Goal: Transaction & Acquisition: Subscribe to service/newsletter

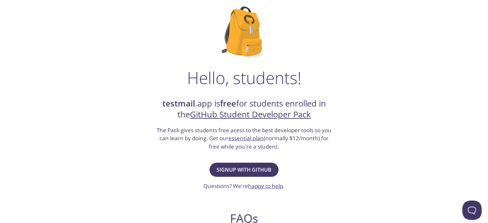
scroll to position [43, 0]
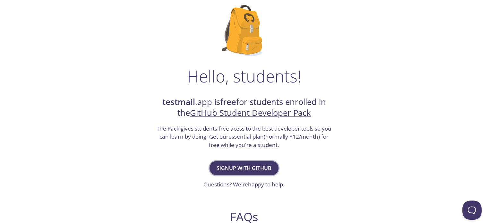
click at [232, 169] on span "Signup with GitHub" at bounding box center [244, 168] width 55 height 9
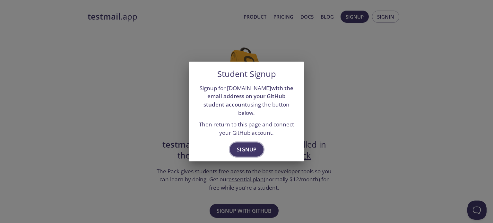
click at [248, 150] on button "Signup" at bounding box center [247, 150] width 34 height 14
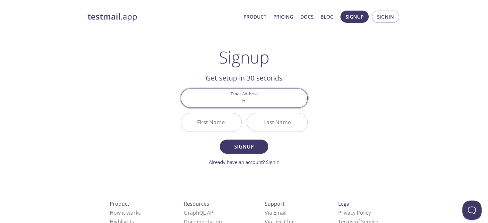
type input "[EMAIL_ADDRESS][DOMAIN_NAME]"
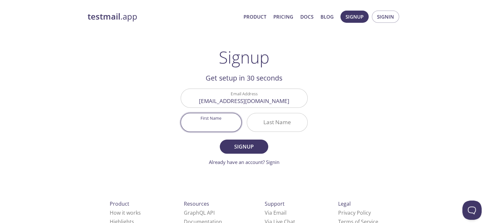
click at [225, 125] on input "First Name" at bounding box center [211, 122] width 60 height 18
type input "[DEMOGRAPHIC_DATA]"
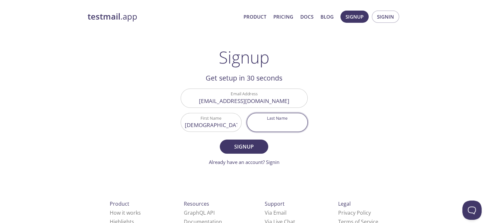
click at [271, 119] on input "Last Name" at bounding box center [277, 122] width 60 height 18
type input "t"
type input "Trabelsi"
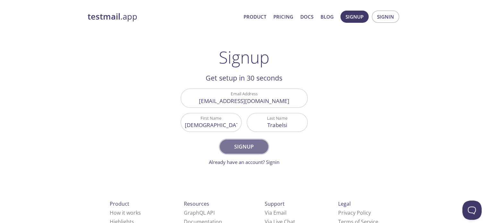
click at [262, 143] on button "Signup" at bounding box center [244, 147] width 48 height 14
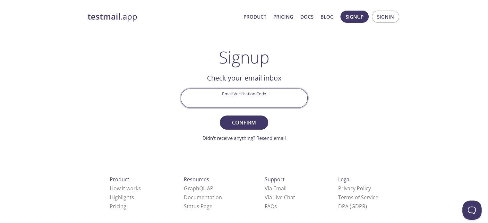
click at [248, 94] on input "Email Verification Code" at bounding box center [244, 98] width 126 height 18
paste input "D415UP5"
type input "D415UP5"
click at [220, 116] on button "Confirm" at bounding box center [244, 123] width 48 height 14
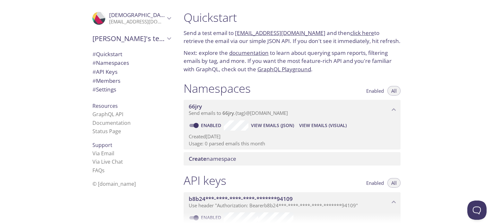
click at [121, 17] on span "[PERSON_NAME]" at bounding box center [149, 14] width 81 height 7
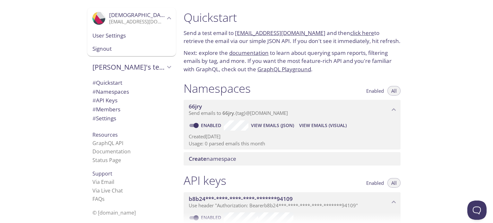
click at [108, 72] on span "[PERSON_NAME]'s team" at bounding box center [128, 67] width 73 height 9
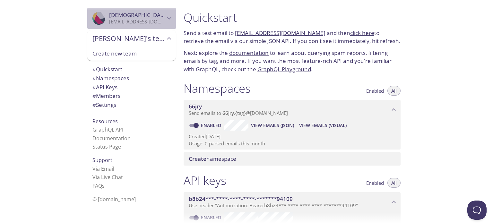
click at [92, 15] on icon "Hadil Trabelsi" at bounding box center [122, 43] width 86 height 102
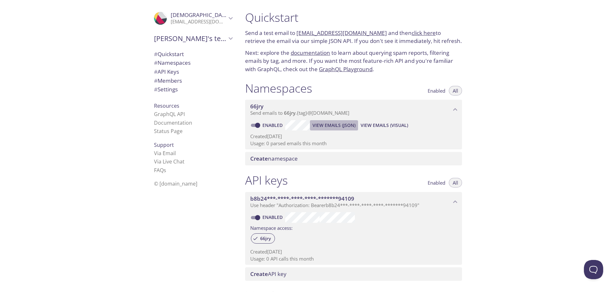
click at [335, 127] on span "View Emails (JSON)" at bounding box center [334, 126] width 43 height 8
click at [387, 125] on span "View Emails (Visual)" at bounding box center [385, 126] width 48 height 8
click at [258, 126] on input "Enabled" at bounding box center [257, 126] width 23 height 8
click at [255, 125] on input "Disabled" at bounding box center [252, 126] width 23 height 8
checkbox input "true"
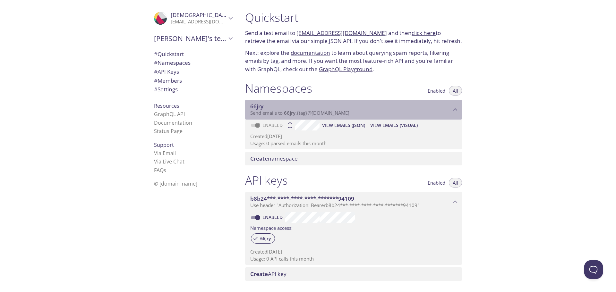
click at [272, 113] on span "Send emails to 66jry . {tag} @inbox.testmail.app" at bounding box center [299, 113] width 99 height 6
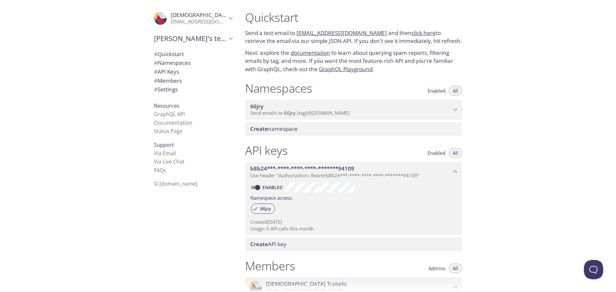
click at [272, 113] on span "Send emails to 66jry . {tag} @inbox.testmail.app" at bounding box center [299, 113] width 99 height 6
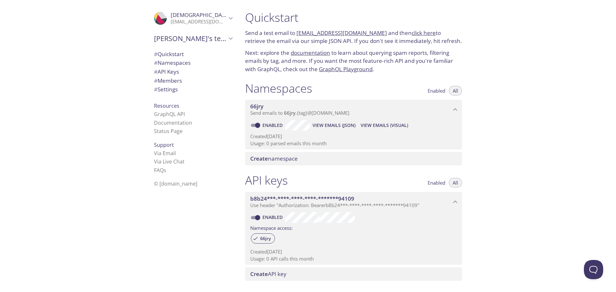
click at [280, 160] on span "Create namespace" at bounding box center [274, 158] width 48 height 7
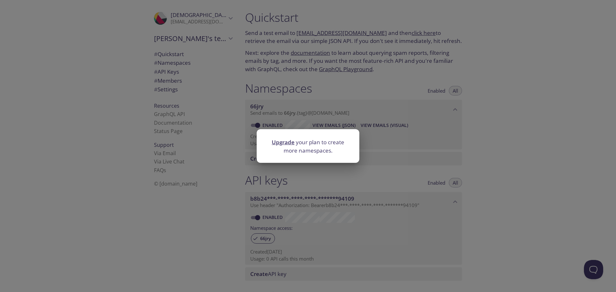
click at [319, 170] on div "Upgrade your plan to create more namespaces." at bounding box center [308, 146] width 616 height 292
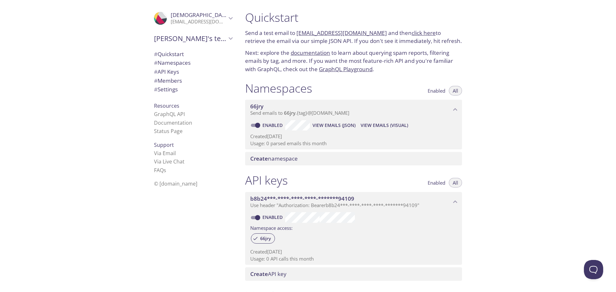
click at [301, 112] on span "Send emails to 66jry . {tag} @inbox.testmail.app" at bounding box center [299, 113] width 99 height 6
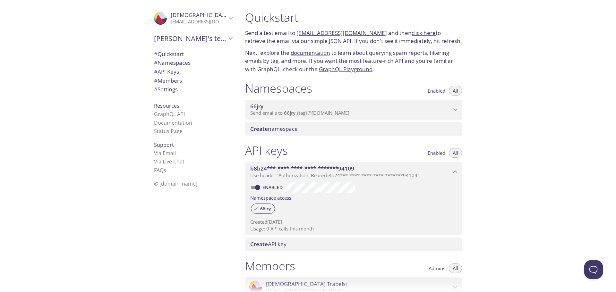
click at [301, 112] on span "Send emails to 66jry . {tag} @inbox.testmail.app" at bounding box center [299, 113] width 99 height 6
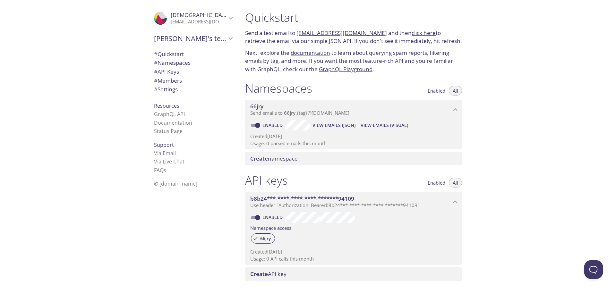
drag, startPoint x: 293, startPoint y: 115, endPoint x: 528, endPoint y: 113, distance: 235.0
click at [528, 113] on div "Quickstart Send a test email to 66jry.test@inbox.testmail.app and then click he…" at bounding box center [428, 146] width 376 height 292
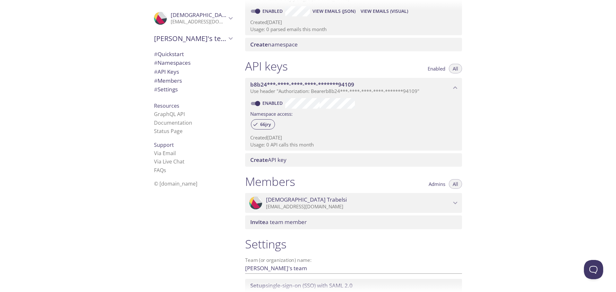
scroll to position [164, 0]
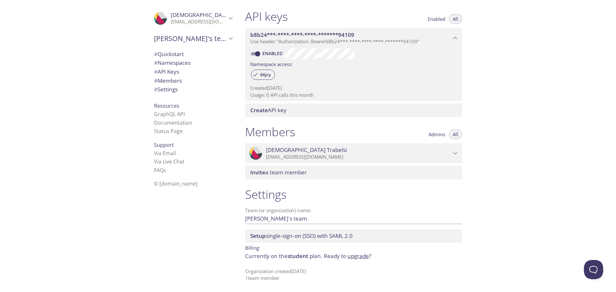
click at [182, 62] on span "# Namespaces" at bounding box center [172, 62] width 37 height 7
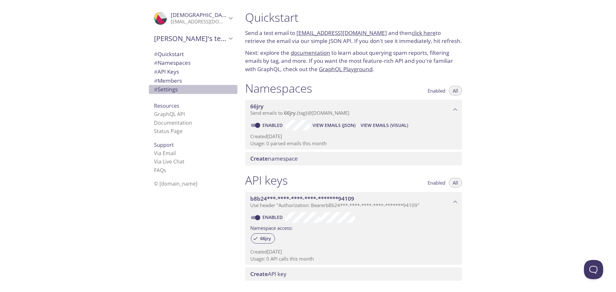
click at [169, 88] on span "# Settings" at bounding box center [166, 89] width 24 height 7
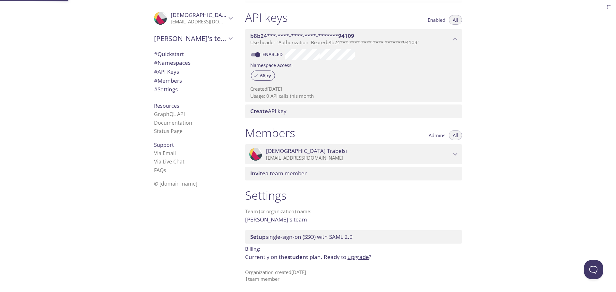
scroll to position [164, 0]
click at [287, 219] on input "[PERSON_NAME]'s team" at bounding box center [343, 218] width 196 height 11
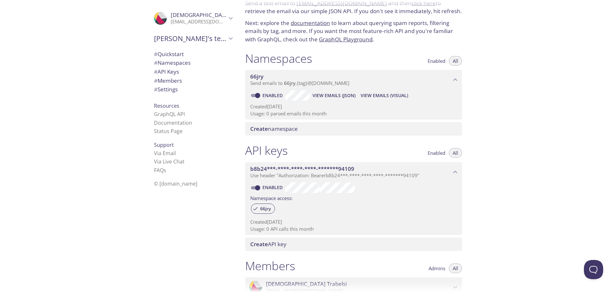
scroll to position [0, 0]
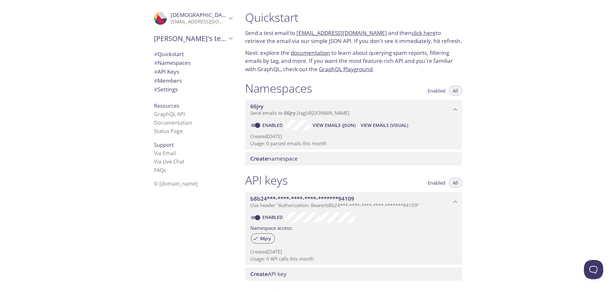
click at [227, 19] on icon "Hadil Trabelsi" at bounding box center [231, 18] width 8 height 8
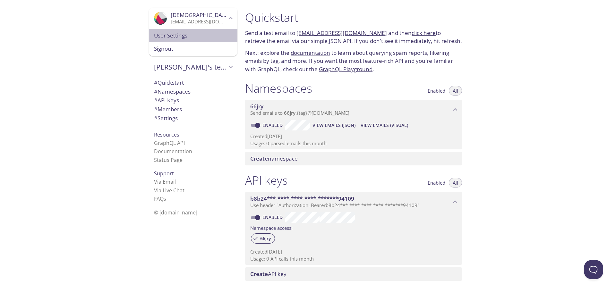
click at [189, 37] on span "User Settings" at bounding box center [193, 35] width 78 height 8
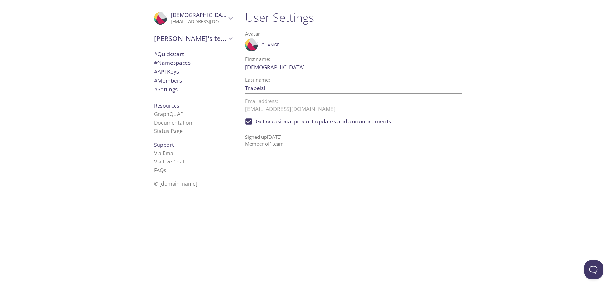
click at [176, 53] on span "# Quickstart" at bounding box center [169, 53] width 30 height 7
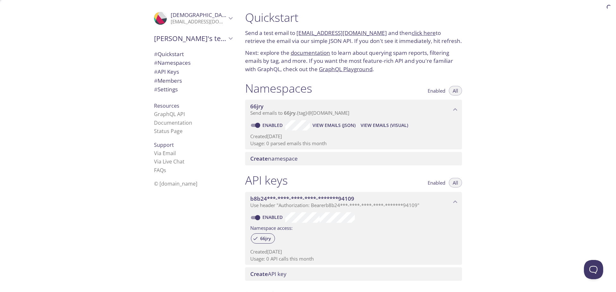
scroll to position [10, 0]
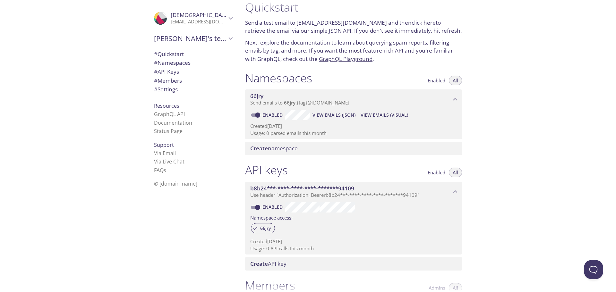
click at [418, 22] on link "click here" at bounding box center [424, 22] width 24 height 7
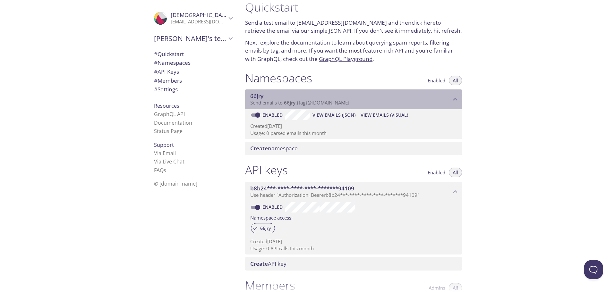
click at [328, 105] on span "Send emails to 66jry . {tag} @inbox.testmail.app" at bounding box center [299, 103] width 99 height 6
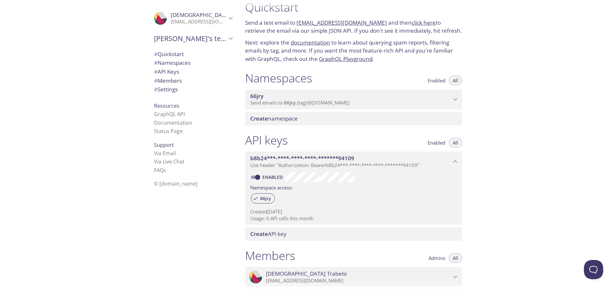
click at [328, 105] on span "Send emails to 66jry . {tag} @inbox.testmail.app" at bounding box center [299, 103] width 99 height 6
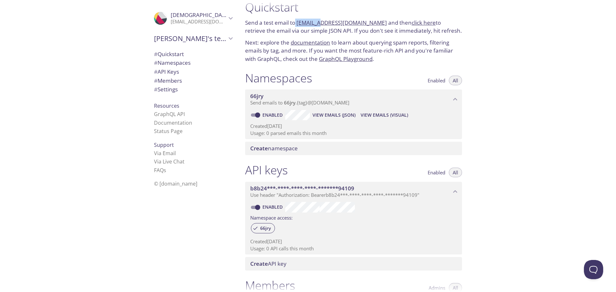
drag, startPoint x: 296, startPoint y: 21, endPoint x: 317, endPoint y: 23, distance: 21.0
click at [317, 23] on p "Send a test email to 66jry.test@inbox.testmail.app and then click here to retri…" at bounding box center [353, 27] width 217 height 16
click at [317, 23] on link "[EMAIL_ADDRESS][DOMAIN_NAME]" at bounding box center [342, 22] width 91 height 7
drag, startPoint x: 138, startPoint y: 237, endPoint x: 64, endPoint y: 242, distance: 73.7
click at [138, 237] on div ".cls-1 { fill: #6d5ca8; } .cls-2 { fill: #3fc191; } .cls-3 { fill: #3b4752; } .…" at bounding box center [120, 146] width 240 height 292
